Goal: Information Seeking & Learning: Learn about a topic

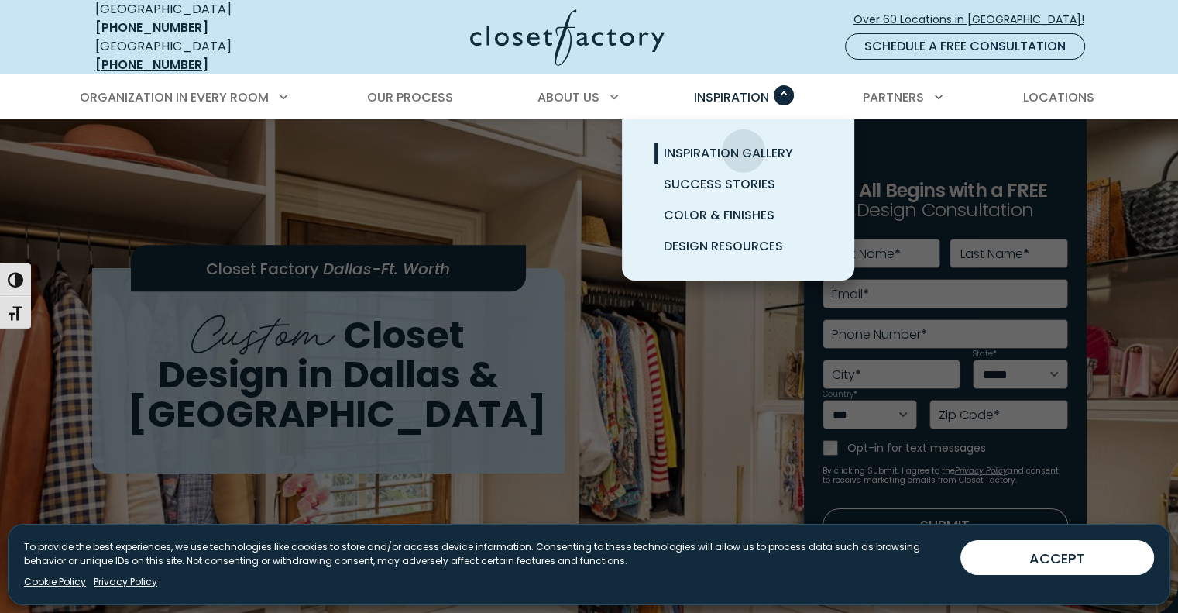
click at [744, 144] on span "Inspiration Gallery" at bounding box center [728, 153] width 129 height 18
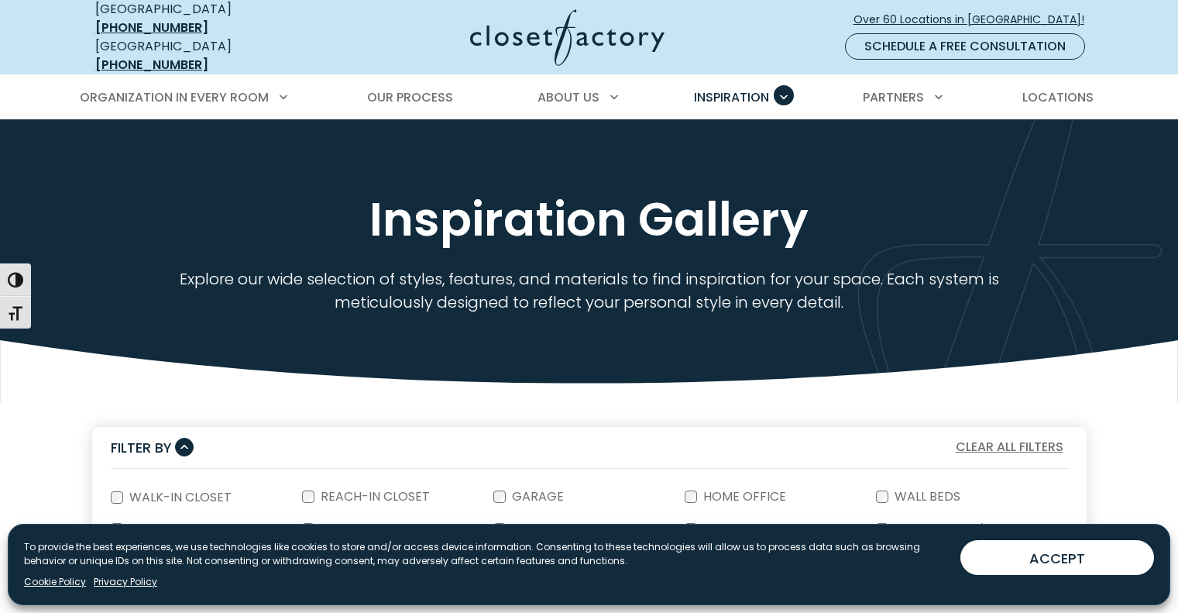
click at [744, 139] on div "Inspiration Gallery Explore our wide selection of styles, features, and materia…" at bounding box center [589, 245] width 1178 height 252
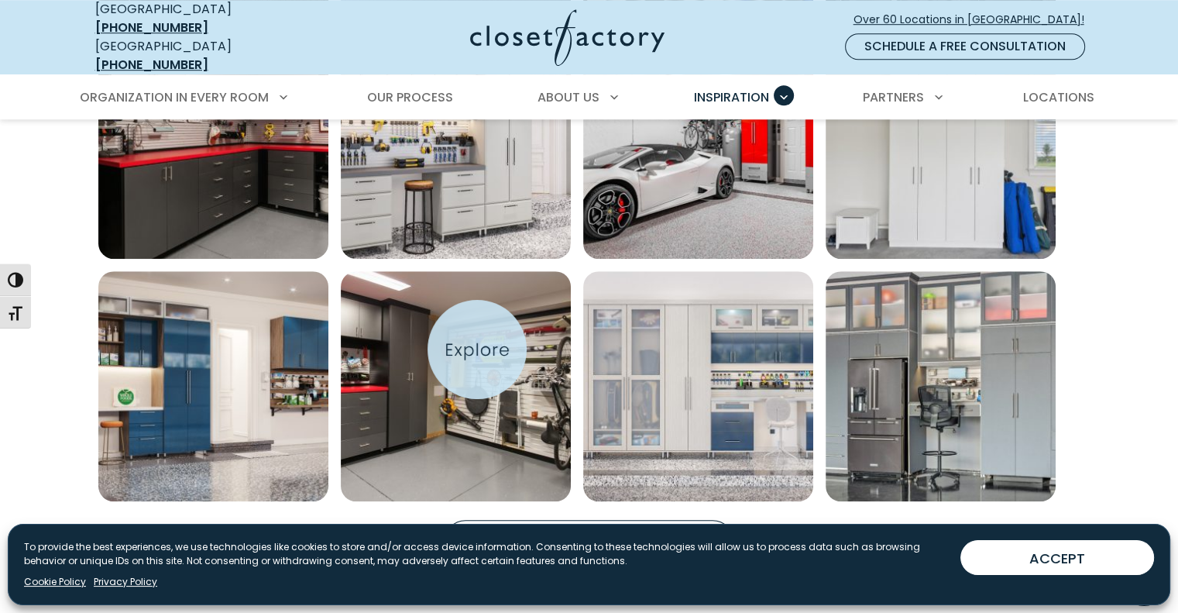
scroll to position [1104, 0]
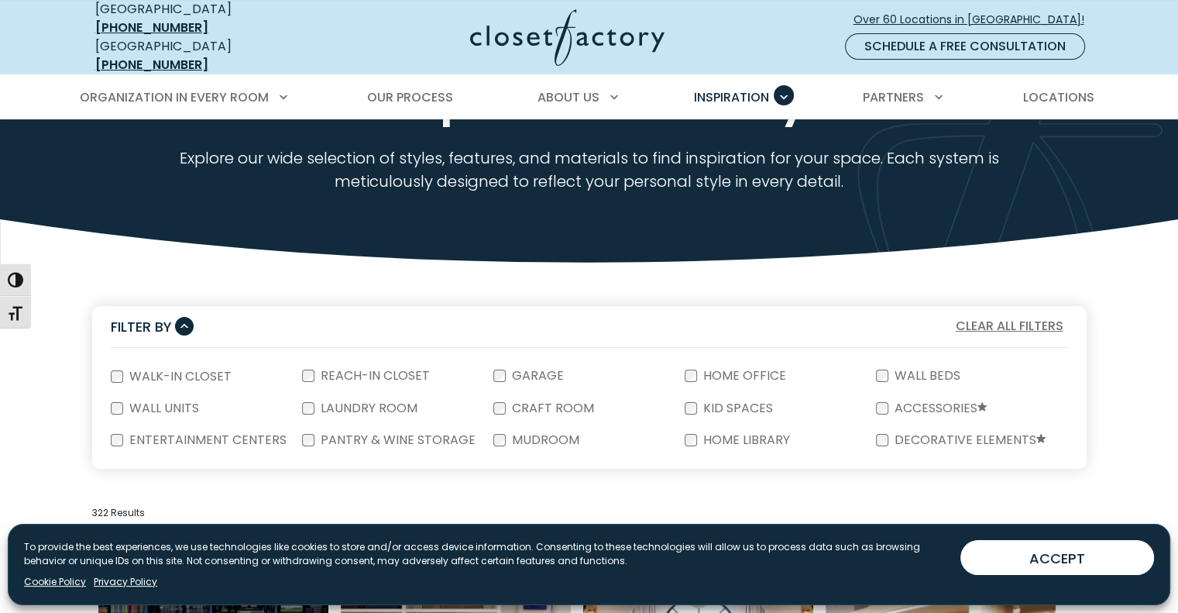
click at [640, 365] on div "Garage" at bounding box center [588, 376] width 191 height 33
click at [511, 434] on label "Mudroom" at bounding box center [544, 440] width 77 height 12
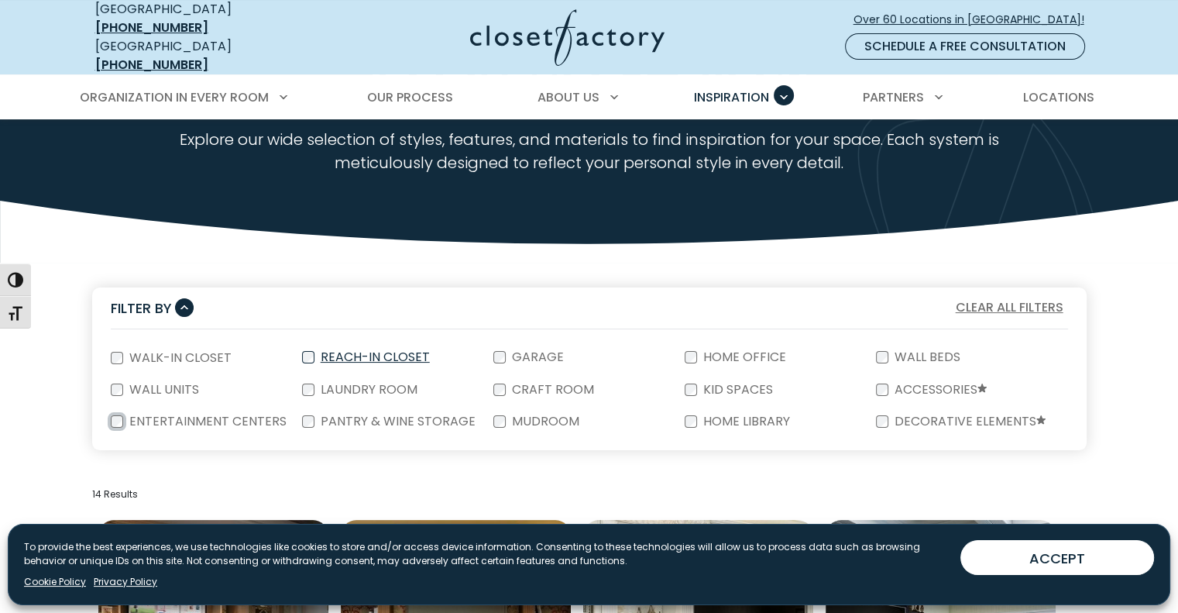
scroll to position [143, 0]
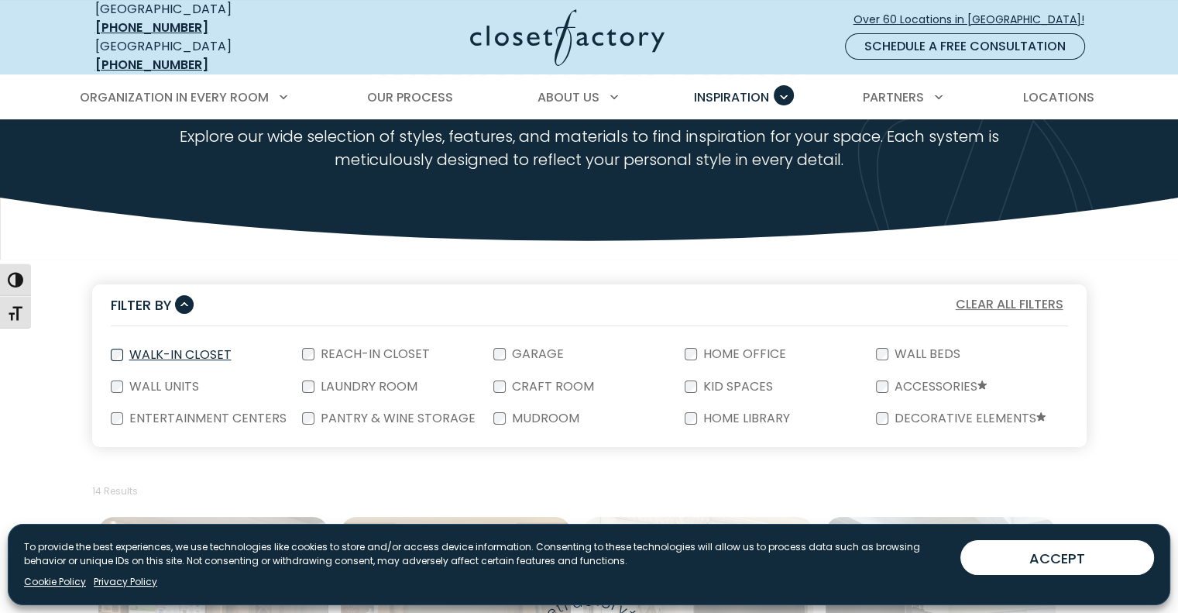
click at [290, 338] on div "Walk-In Closet" at bounding box center [206, 354] width 191 height 33
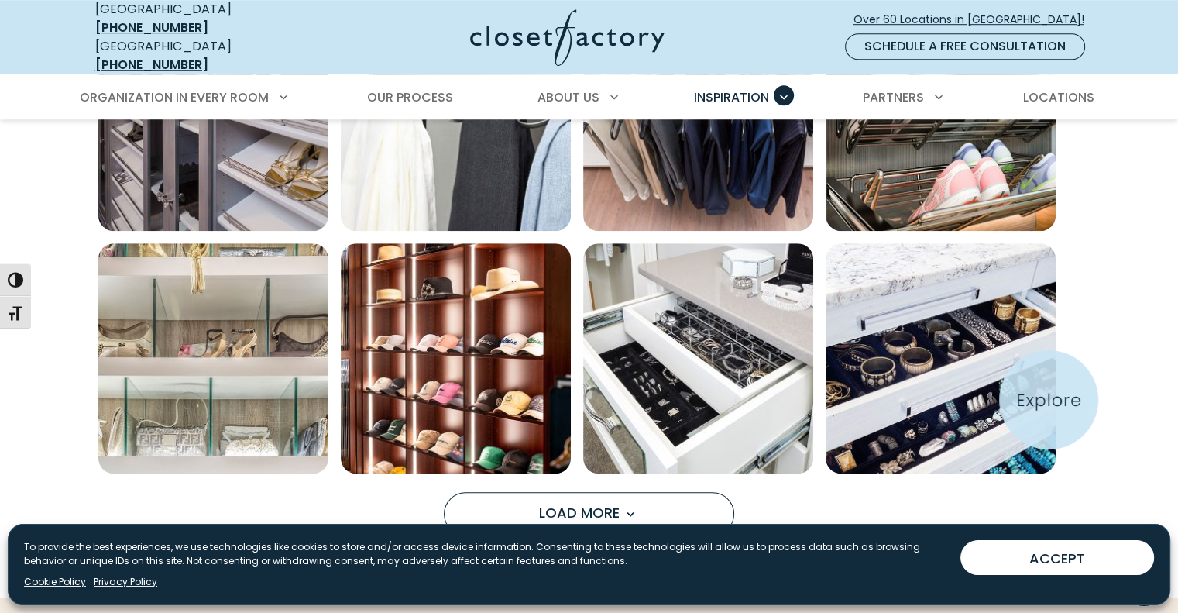
scroll to position [1134, 0]
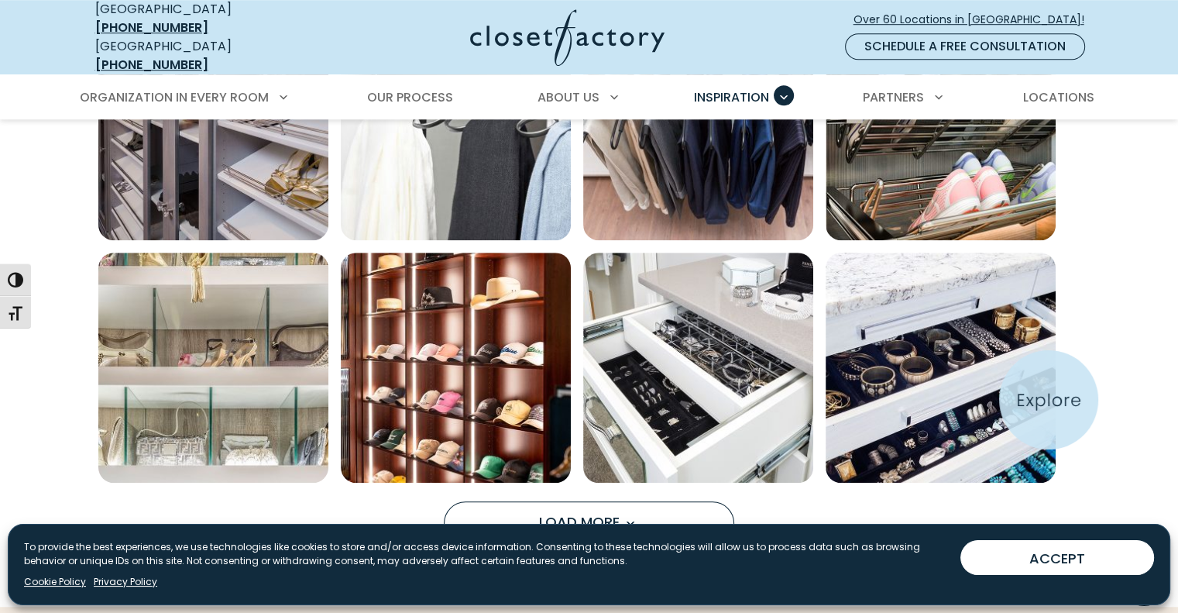
click at [1049, 400] on img "Open inspiration gallery to preview enlarged image" at bounding box center [941, 367] width 230 height 230
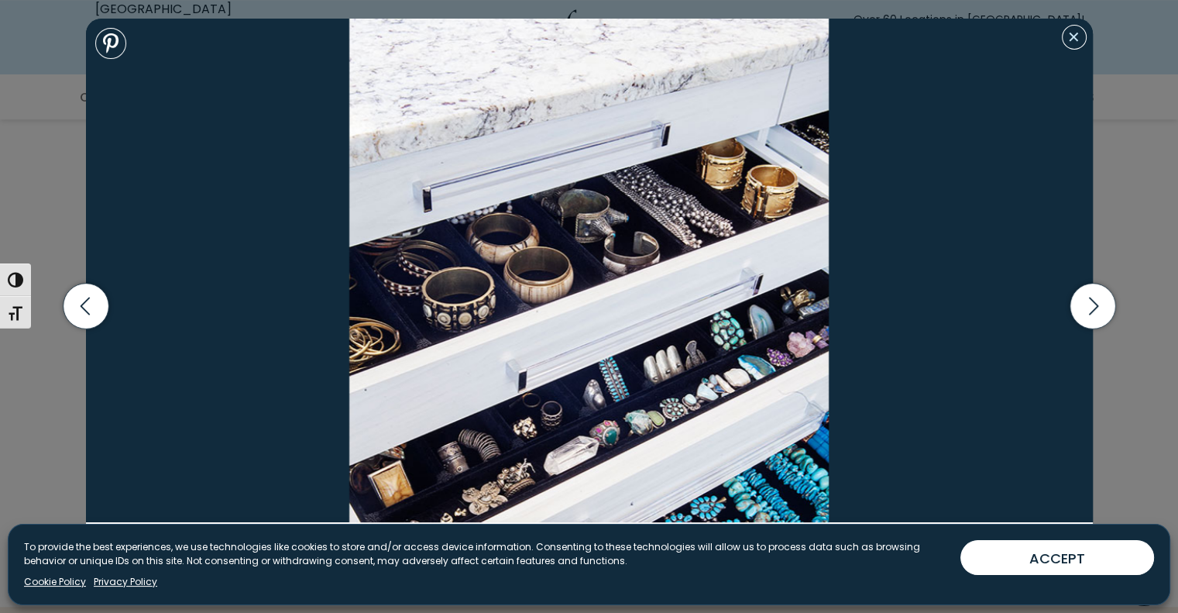
click at [1080, 46] on button "Close modal" at bounding box center [1074, 37] width 25 height 25
